Goal: Navigation & Orientation: Find specific page/section

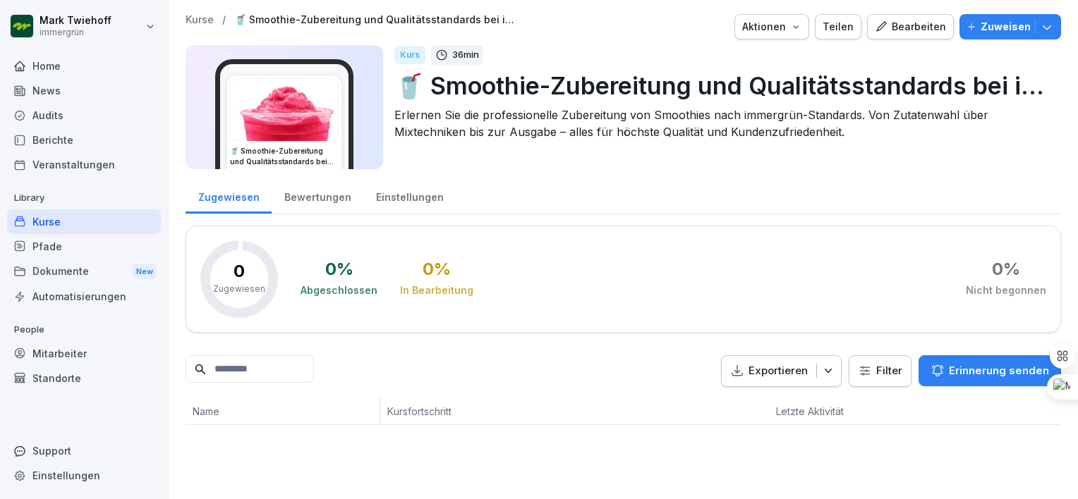
click at [289, 123] on img at bounding box center [284, 110] width 107 height 62
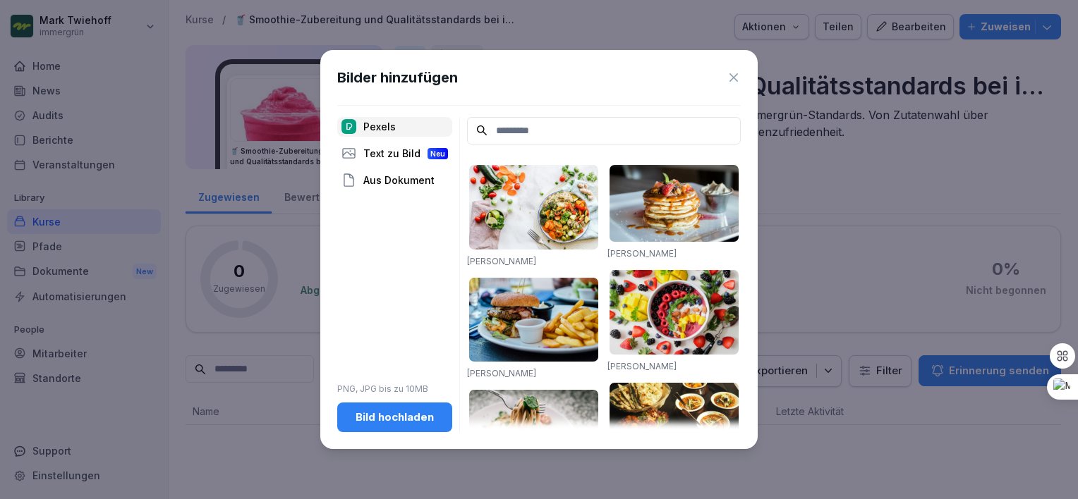
click at [731, 74] on icon at bounding box center [733, 78] width 14 height 14
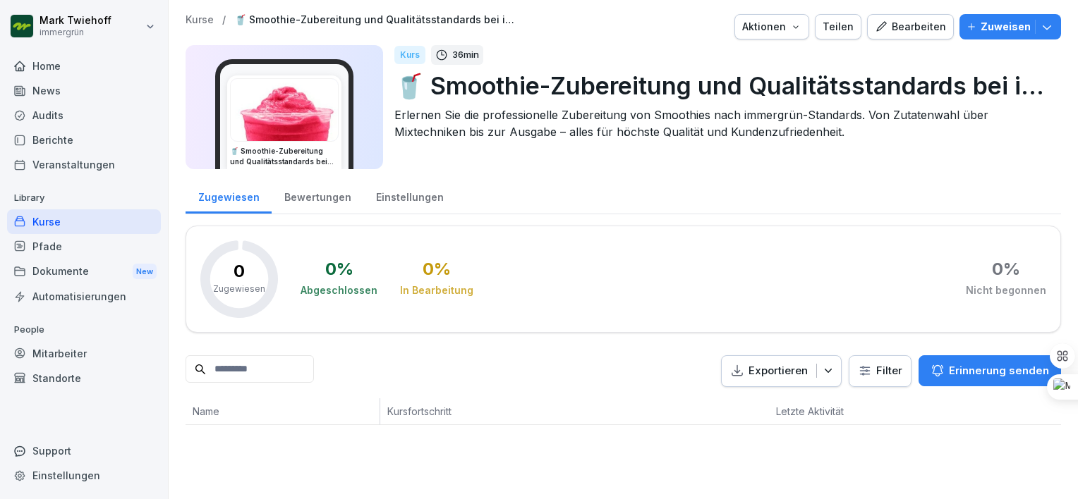
click at [777, 376] on p "Exportieren" at bounding box center [777, 371] width 59 height 16
click at [573, 381] on div "Exportieren Filter Erinnerung senden" at bounding box center [622, 371] width 875 height 32
click at [45, 61] on div "Home" at bounding box center [84, 66] width 154 height 25
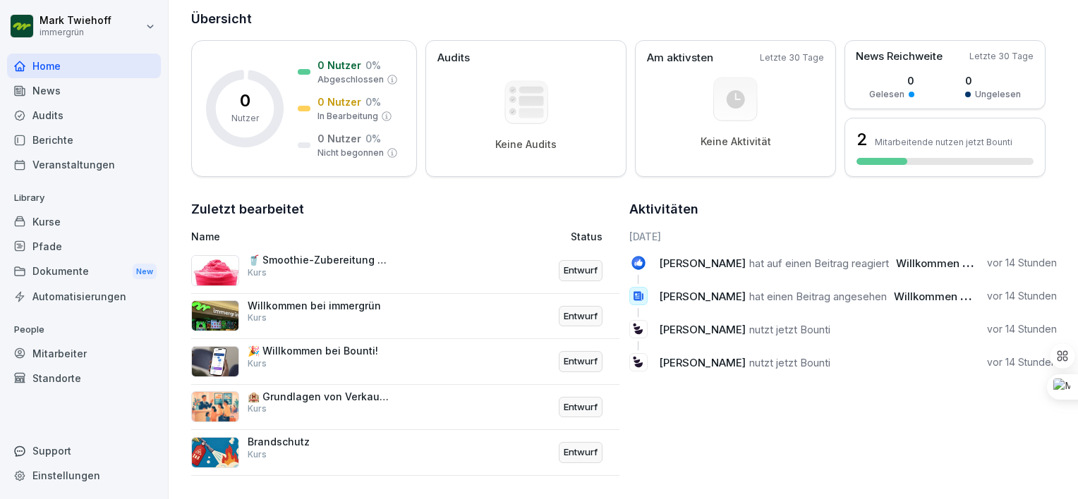
scroll to position [181, 0]
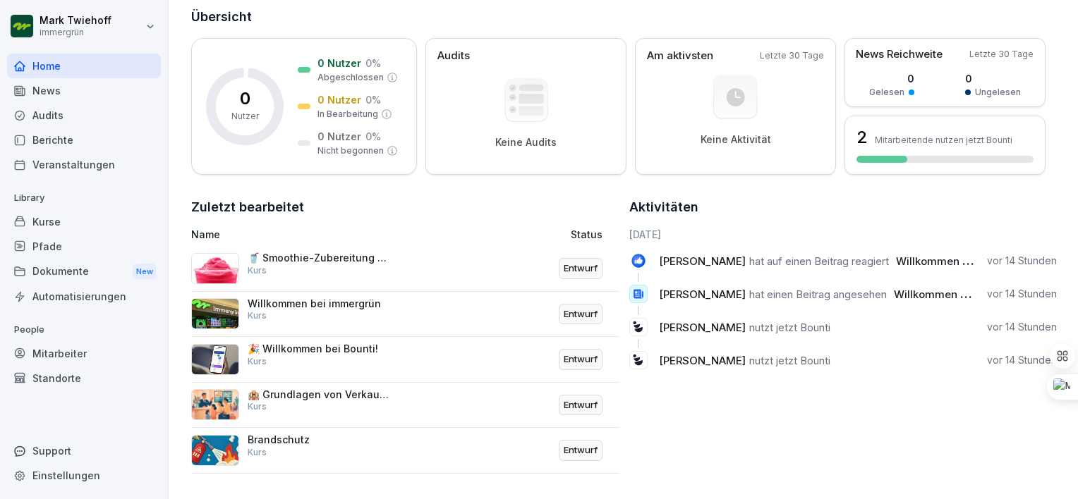
click at [271, 262] on div "🥤 Smoothie-Zubereitung und Qualitätsstandards bei immergrün Kurs" at bounding box center [318, 264] width 141 height 25
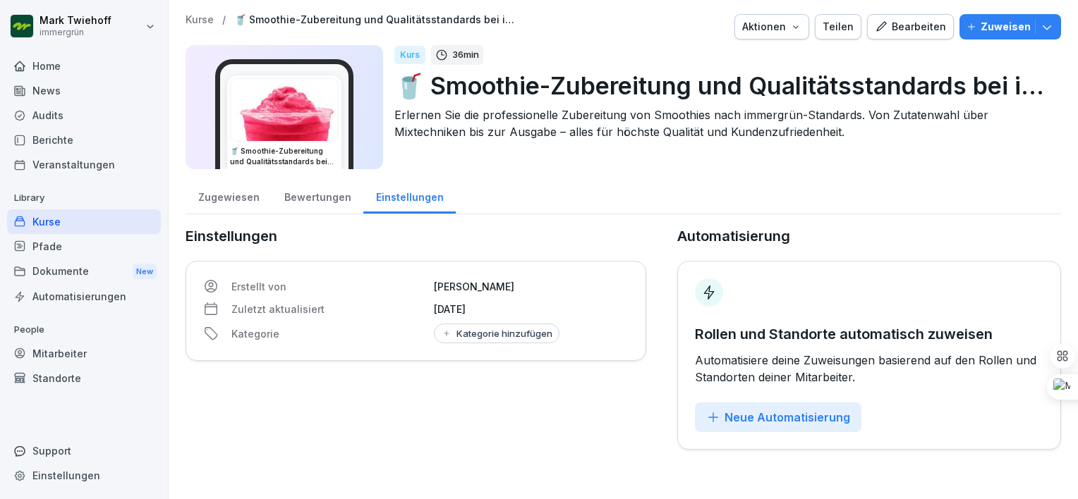
click at [446, 51] on icon at bounding box center [441, 55] width 13 height 13
click at [39, 252] on div "Pfade" at bounding box center [84, 246] width 154 height 25
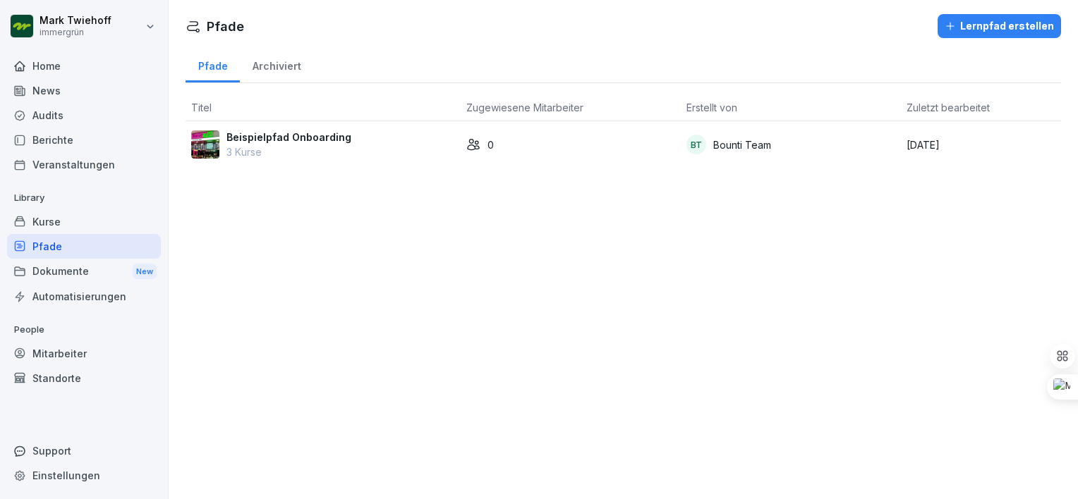
click at [54, 218] on div "Kurse" at bounding box center [84, 221] width 154 height 25
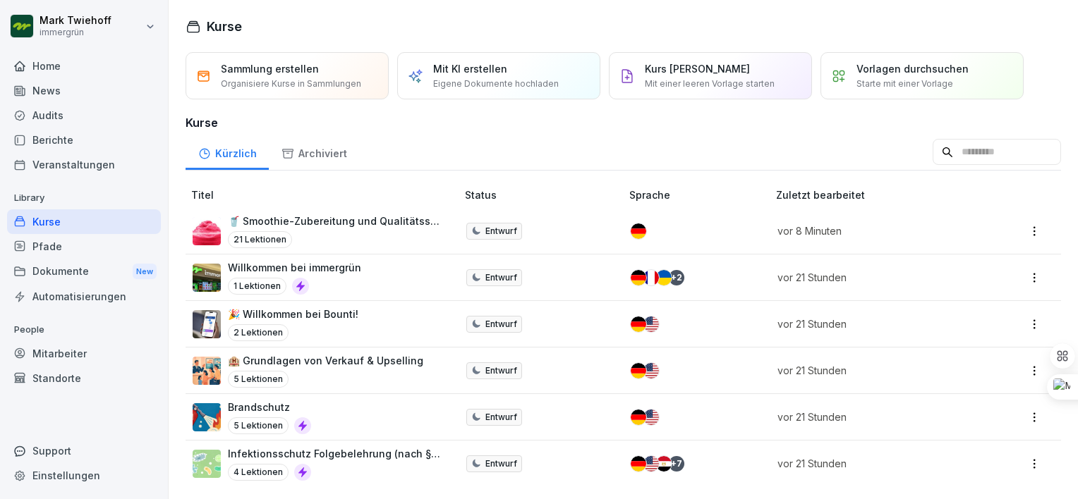
click at [54, 244] on div "Pfade" at bounding box center [84, 246] width 154 height 25
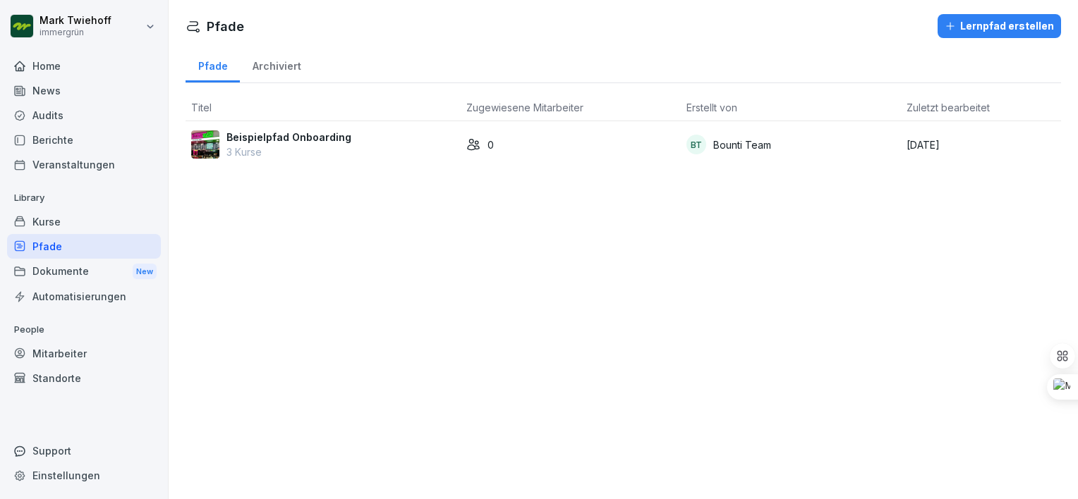
click at [271, 147] on p "3 Kurse" at bounding box center [288, 152] width 125 height 15
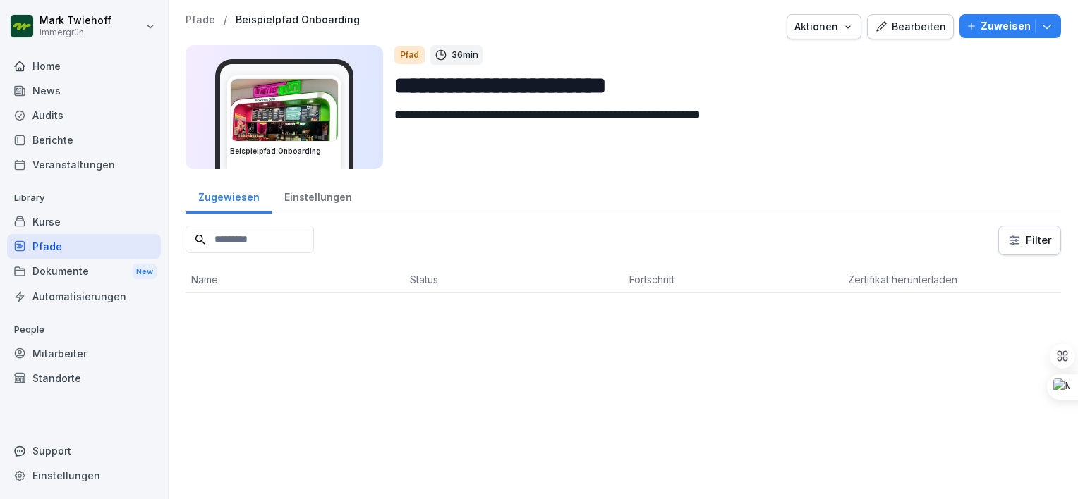
click at [75, 220] on div "Kurse" at bounding box center [84, 221] width 154 height 25
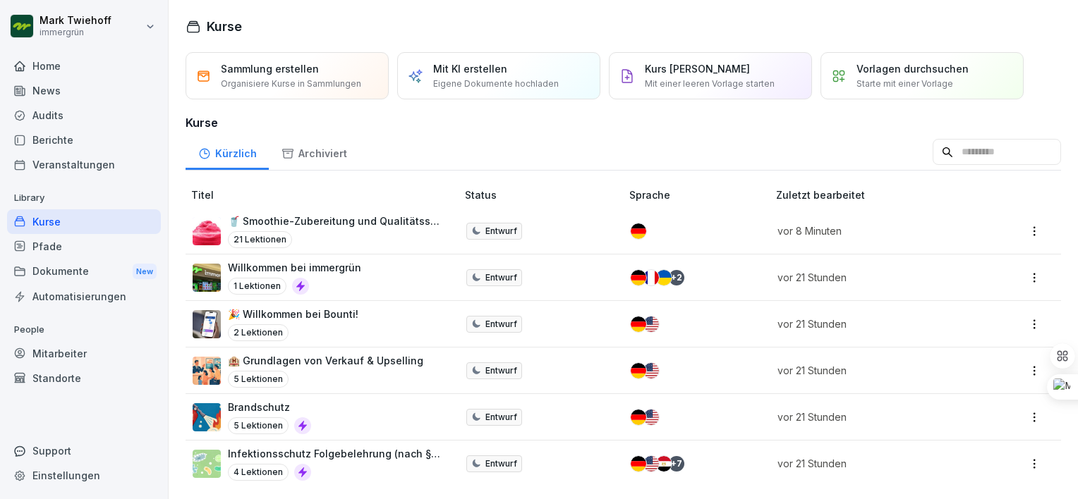
click at [65, 224] on div "Kurse" at bounding box center [84, 221] width 154 height 25
click at [260, 236] on p "21 Lektionen" at bounding box center [260, 239] width 64 height 17
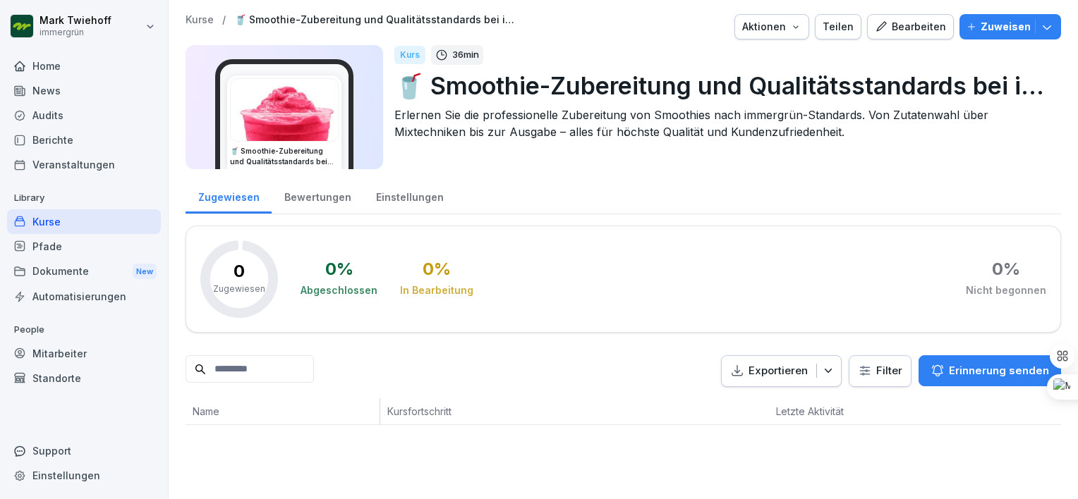
click at [66, 220] on div "Kurse" at bounding box center [84, 221] width 154 height 25
